Goal: Task Accomplishment & Management: Manage account settings

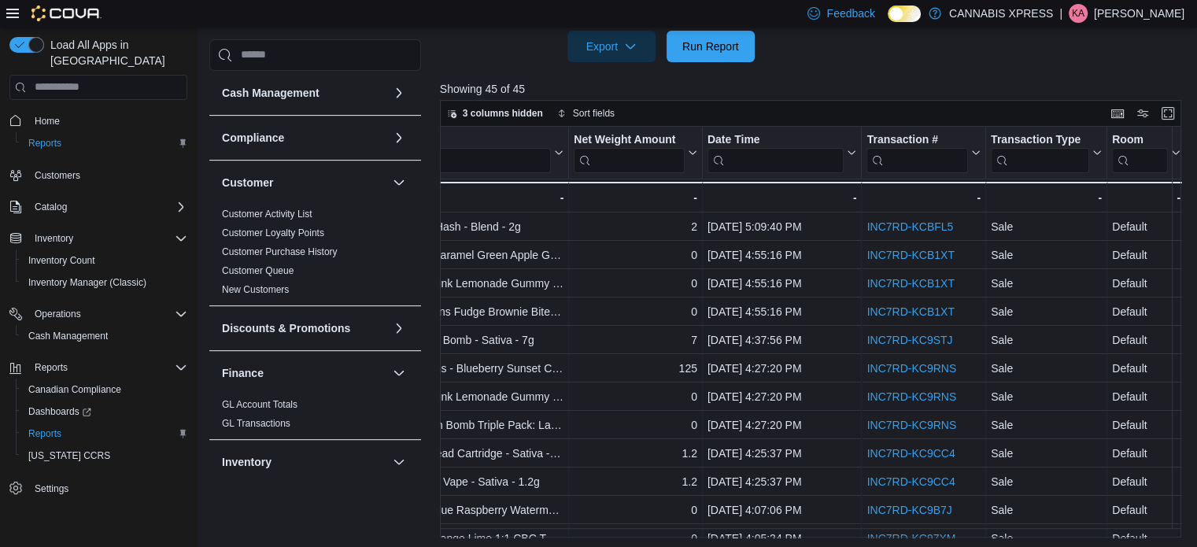
scroll to position [0, 730]
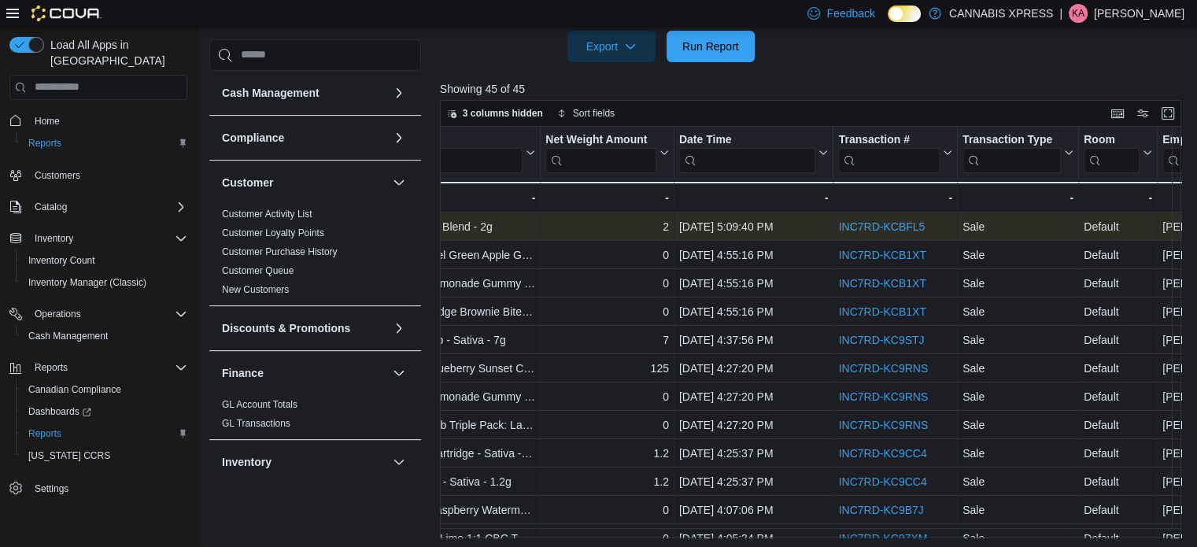
click at [887, 229] on link "INC7RD-KCBFL5" at bounding box center [881, 226] width 87 height 13
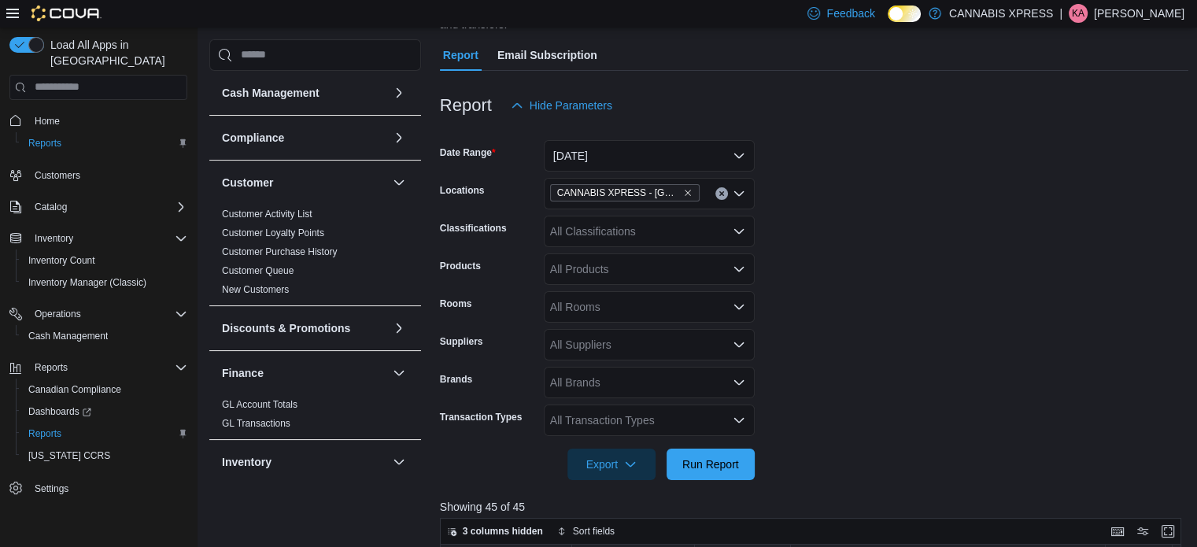
scroll to position [0, 0]
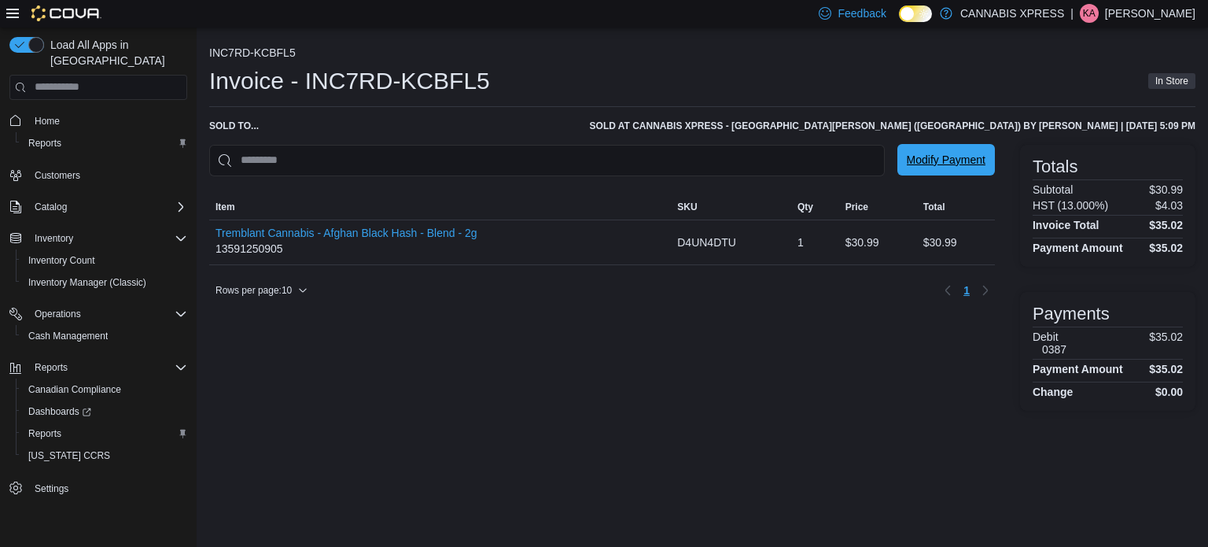
click at [950, 156] on span "Modify Payment" at bounding box center [946, 160] width 79 height 16
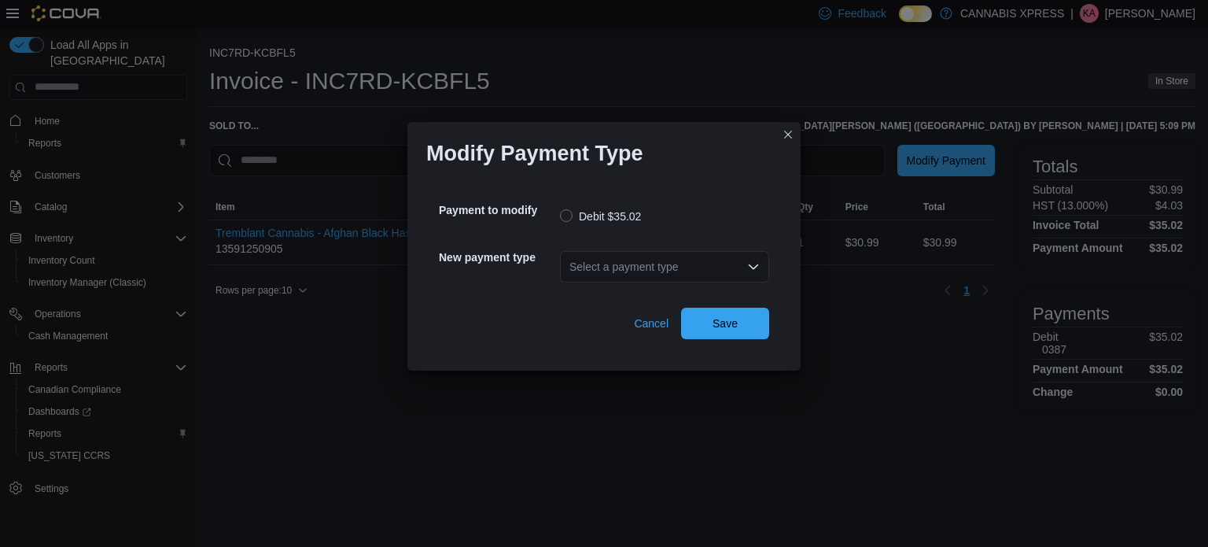
click at [639, 265] on div "Select a payment type" at bounding box center [664, 266] width 209 height 31
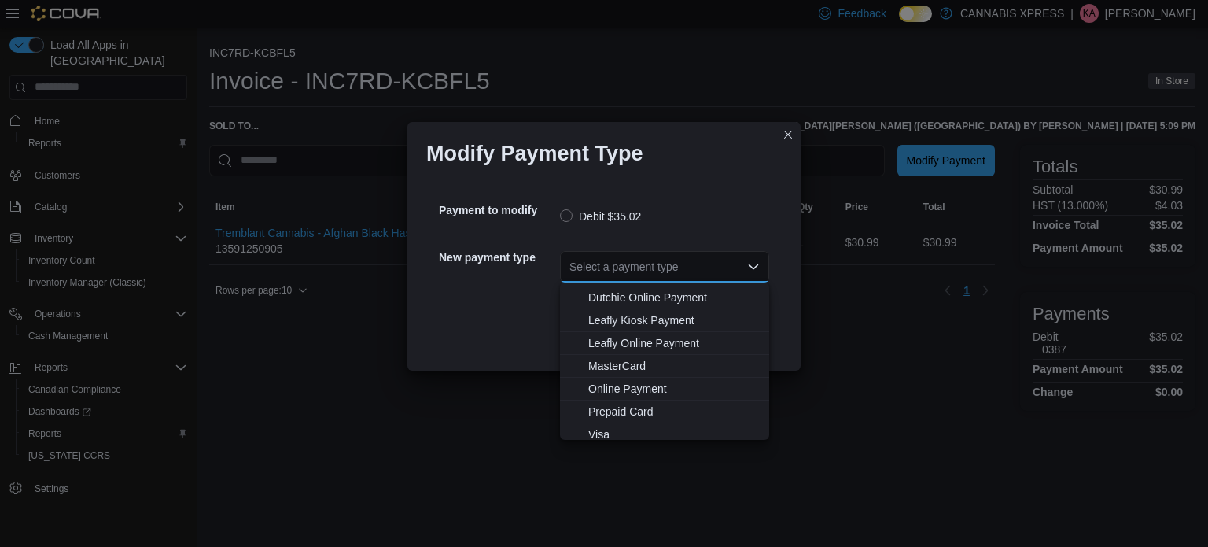
scroll to position [113, 0]
click at [662, 359] on span "MasterCard" at bounding box center [673, 363] width 171 height 16
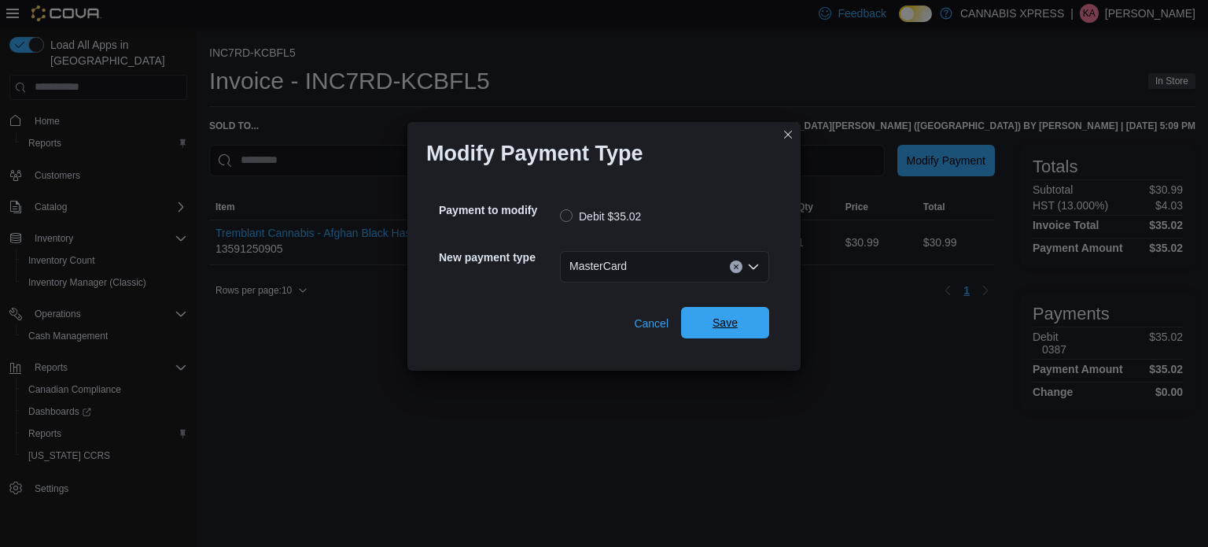
click at [743, 326] on span "Save" at bounding box center [725, 322] width 69 height 31
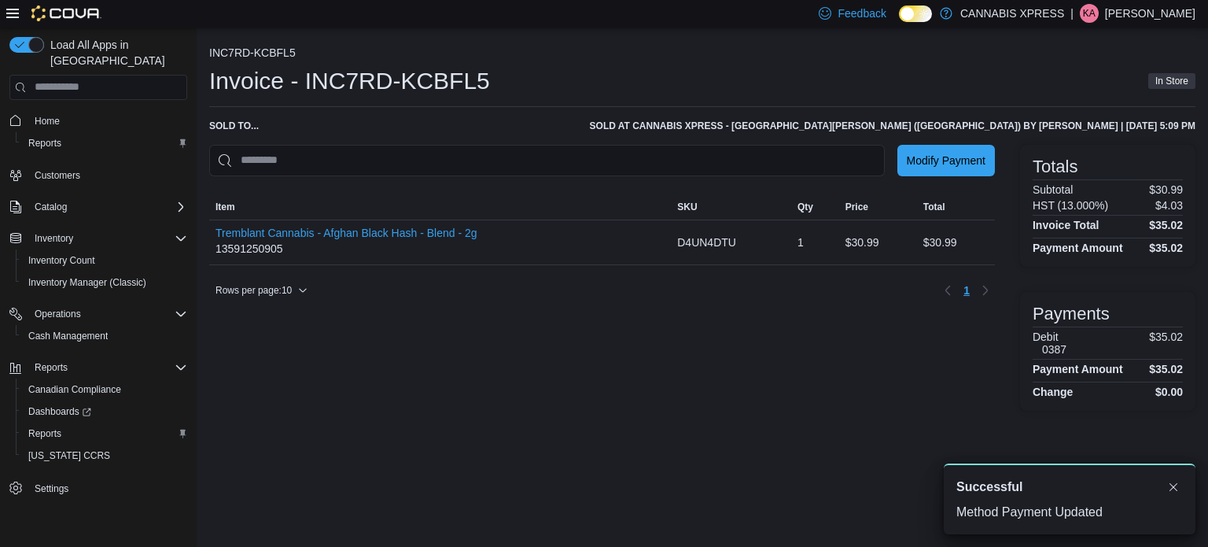
scroll to position [0, 0]
